Goal: Task Accomplishment & Management: Use online tool/utility

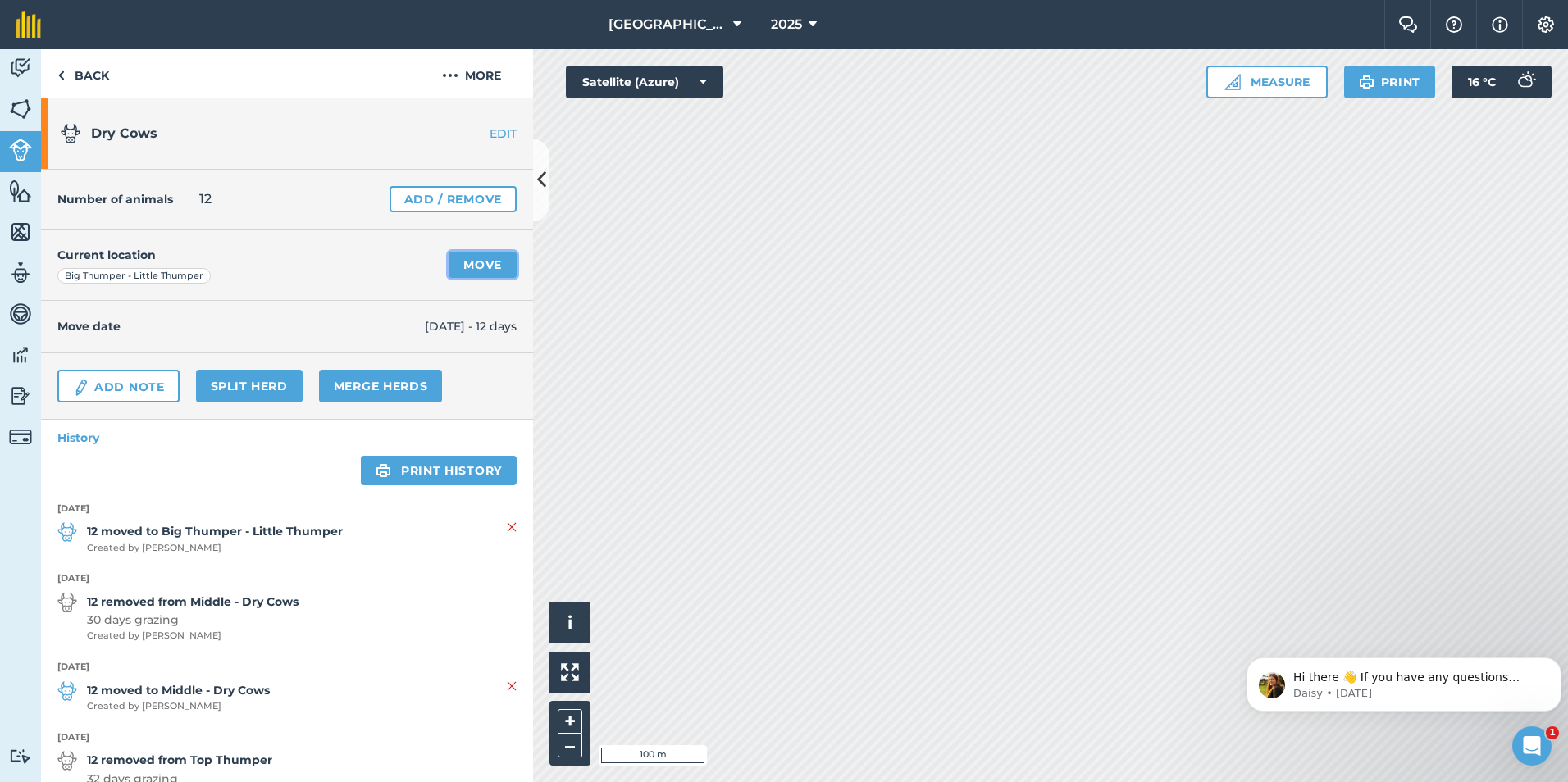
click at [474, 264] on link "Move" at bounding box center [482, 265] width 68 height 27
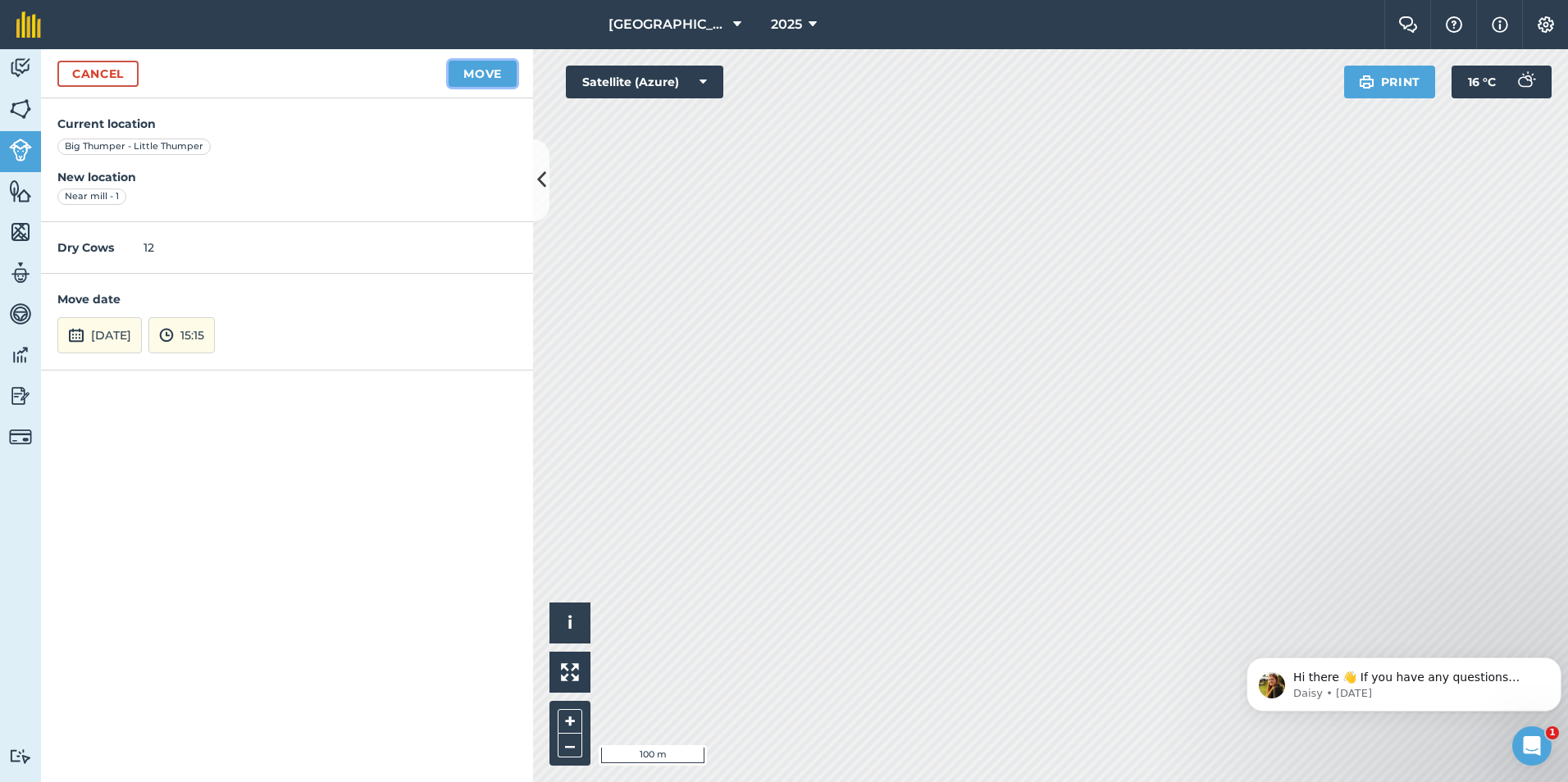
click at [492, 72] on button "Move" at bounding box center [482, 74] width 68 height 27
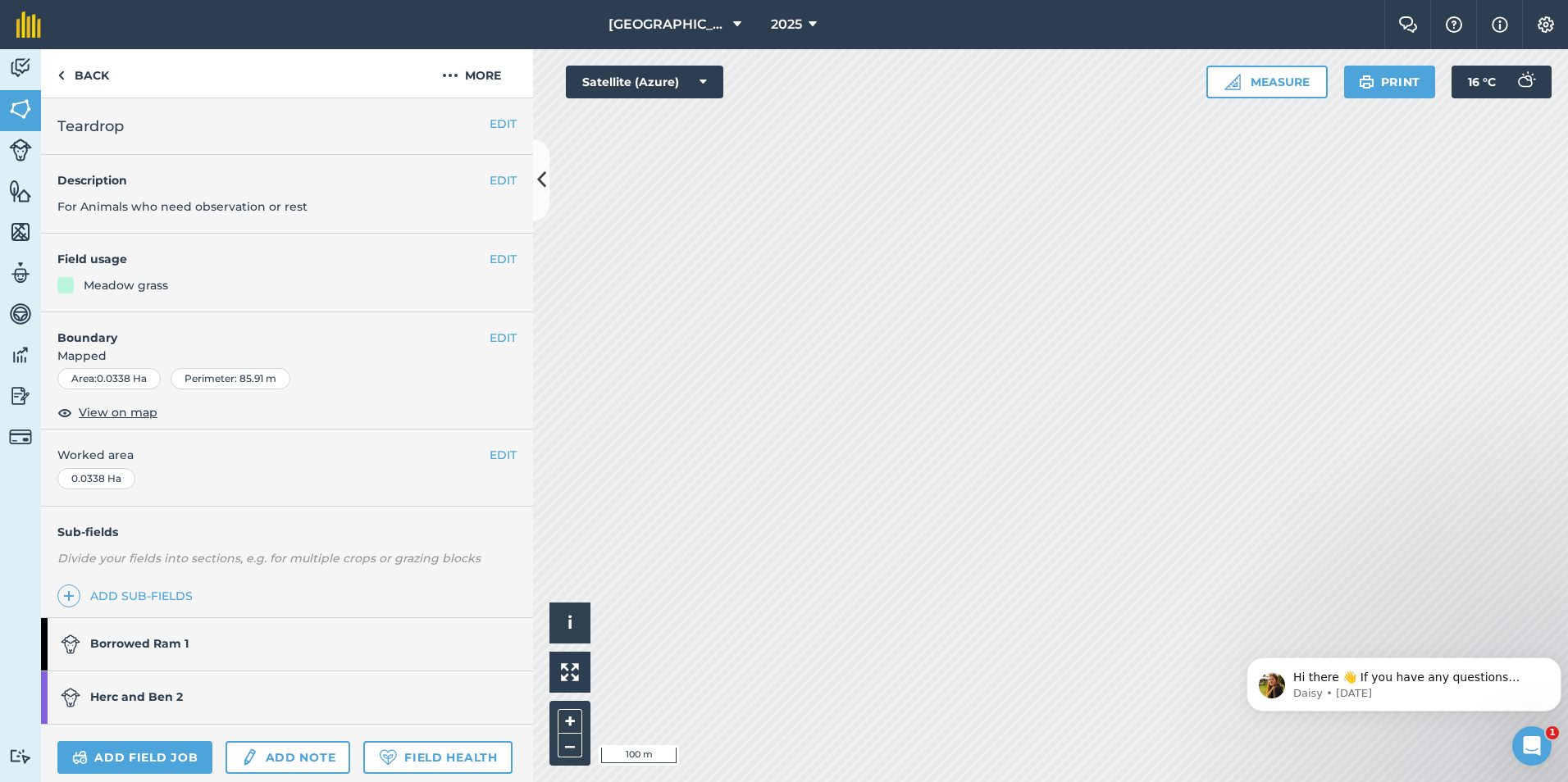
click at [175, 605] on strong "Herc and Ben 2" at bounding box center [136, 697] width 93 height 15
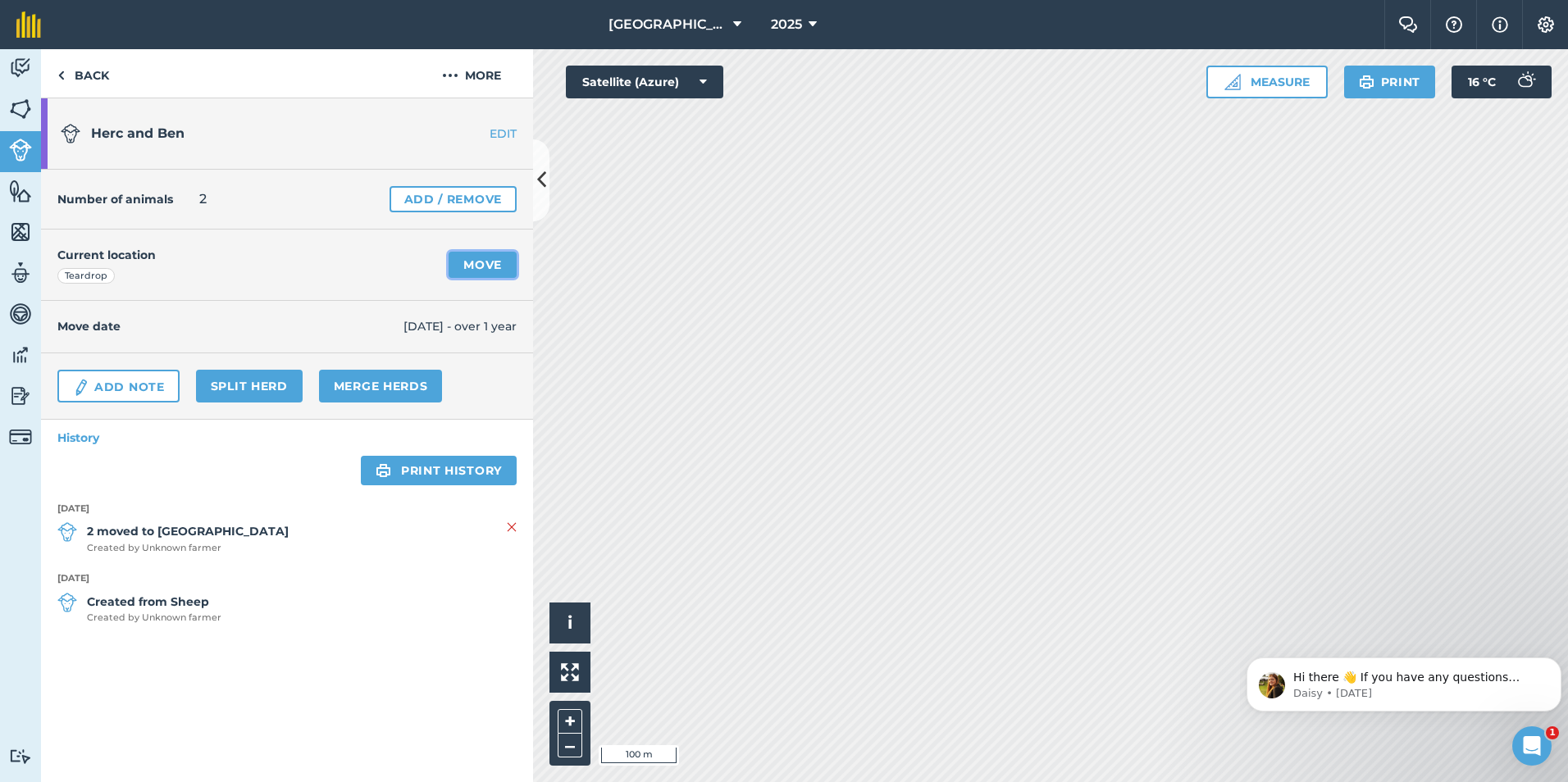
click at [481, 266] on link "Move" at bounding box center [482, 265] width 68 height 27
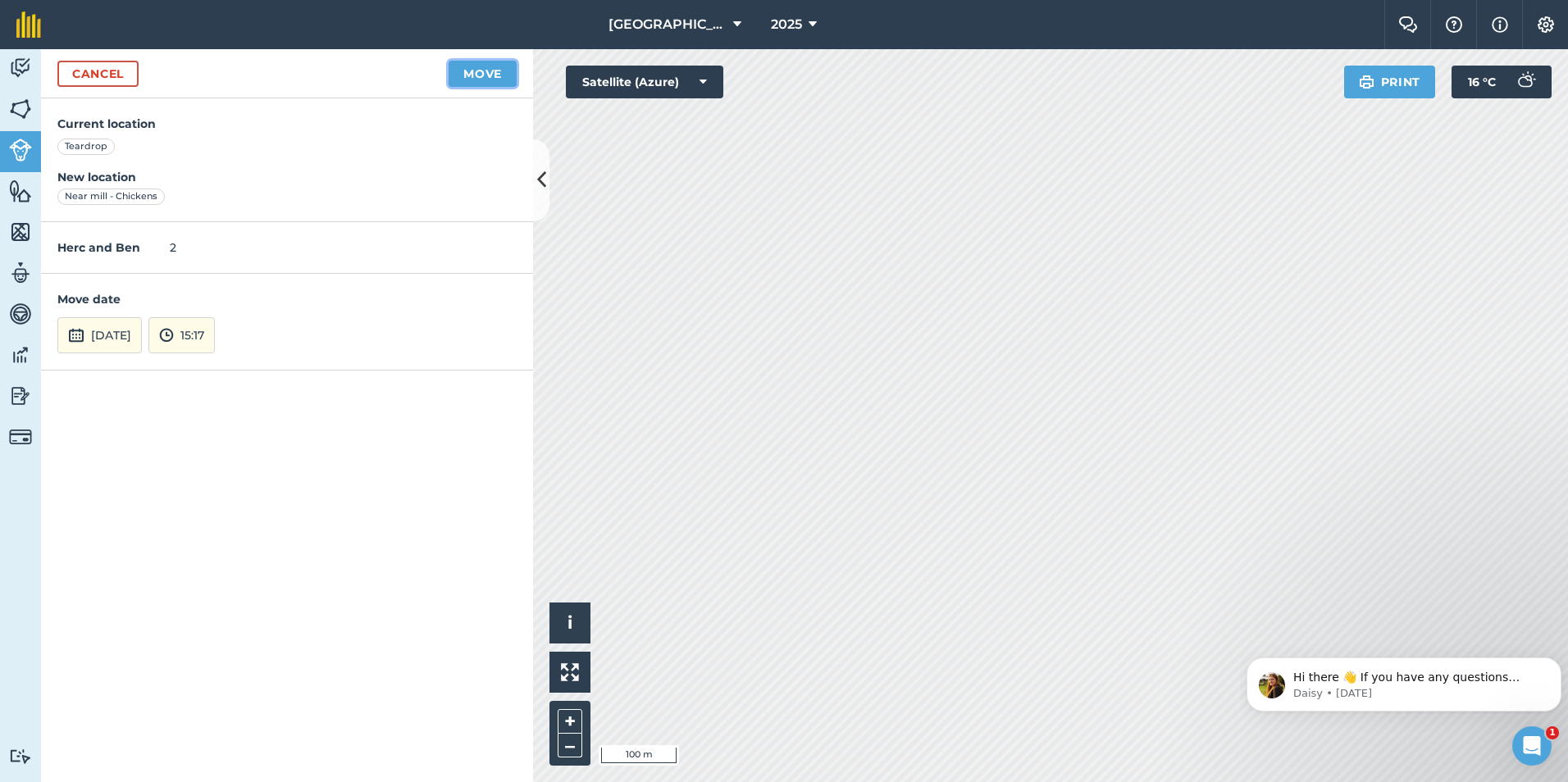
click at [484, 78] on button "Move" at bounding box center [482, 74] width 68 height 27
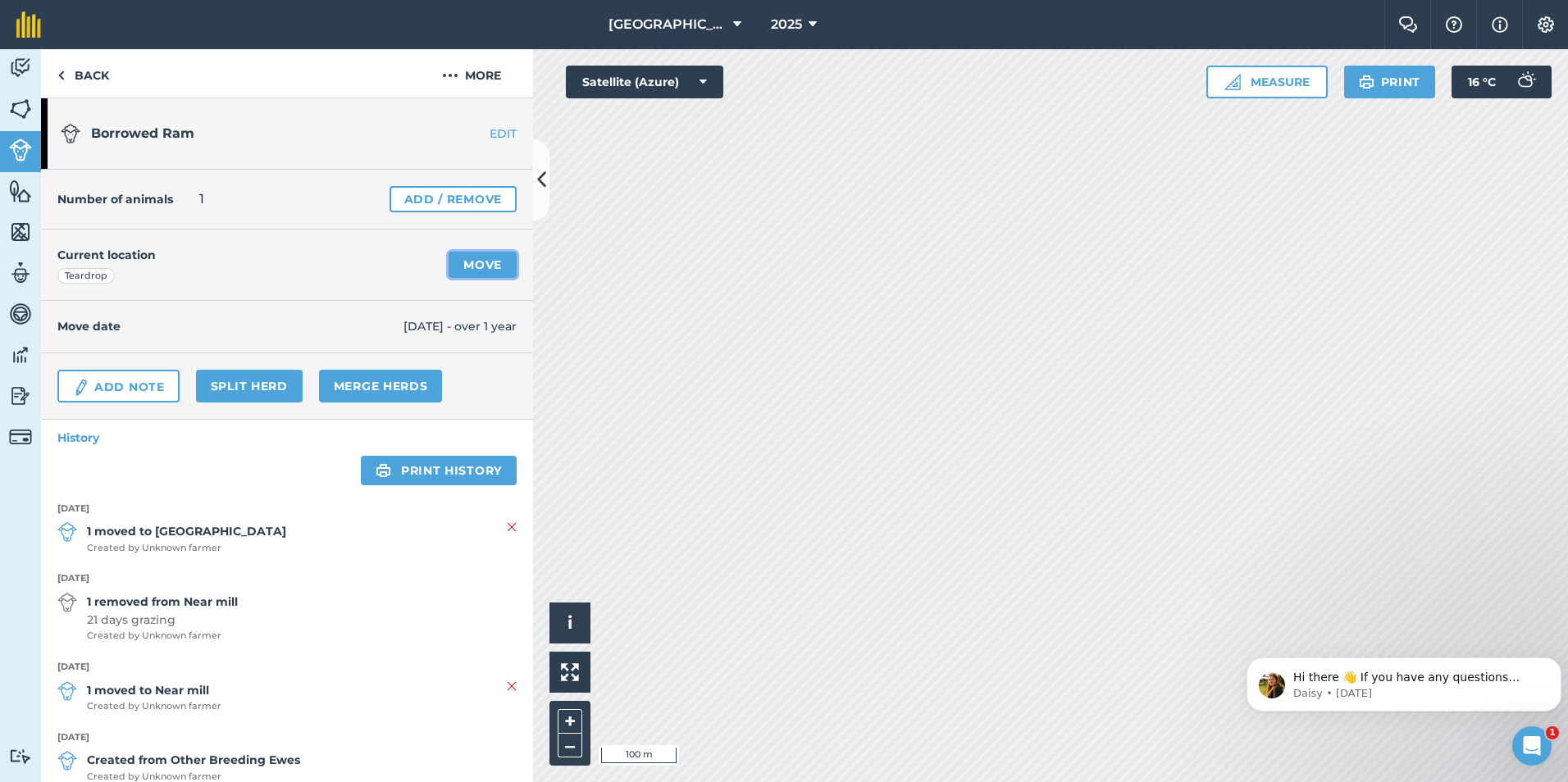
click at [476, 263] on link "Move" at bounding box center [482, 265] width 68 height 27
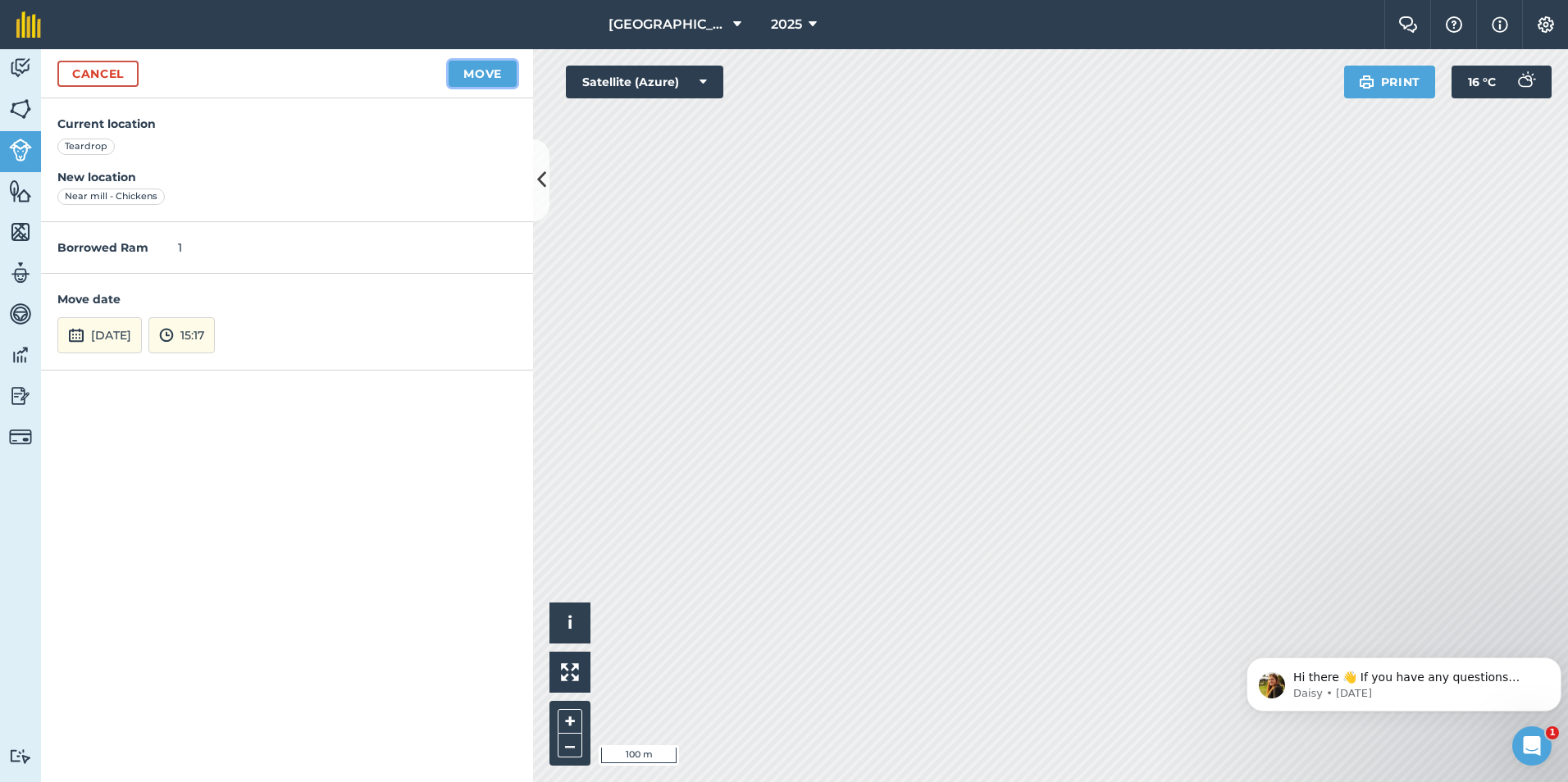
click at [497, 77] on button "Move" at bounding box center [482, 74] width 68 height 27
